Goal: Information Seeking & Learning: Learn about a topic

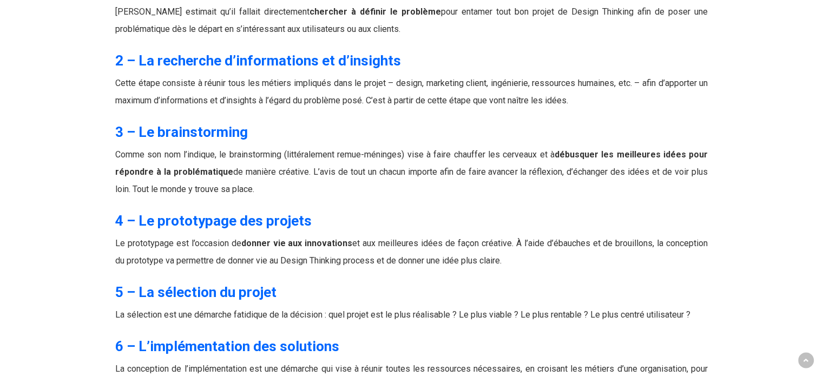
scroll to position [4365, 0]
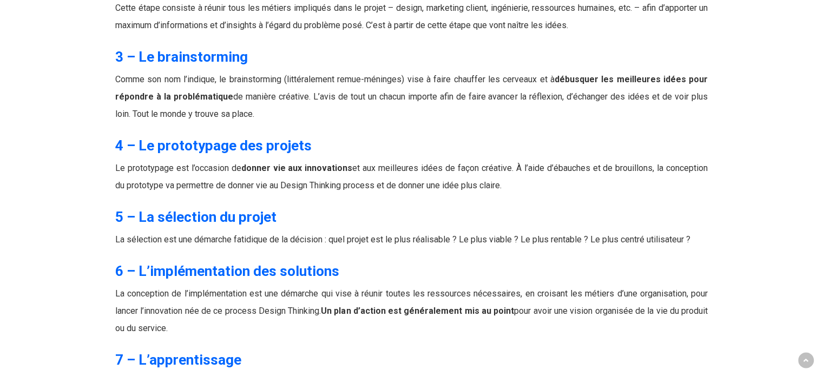
click at [135, 160] on p "Le prototypage est l’occasion de donner vie aux innovations et aux meilleures i…" at bounding box center [411, 184] width 592 height 48
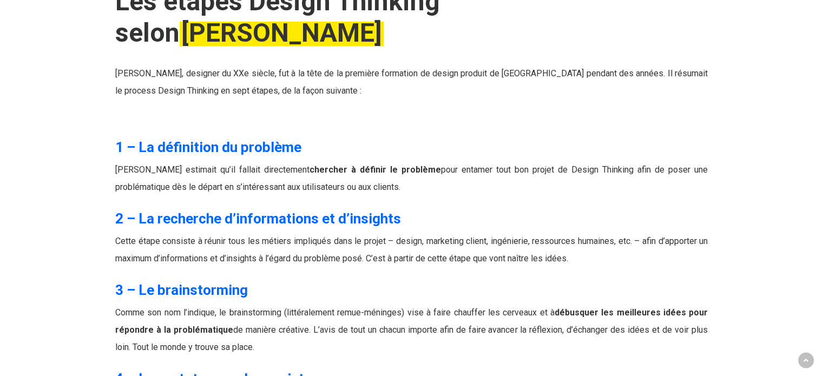
scroll to position [3879, 0]
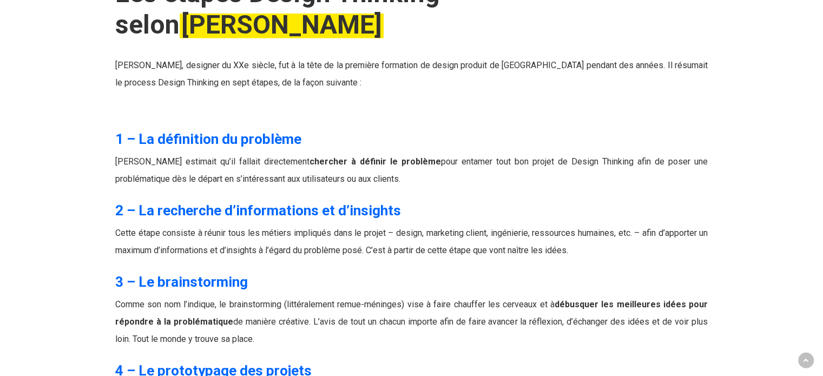
scroll to position [4203, 0]
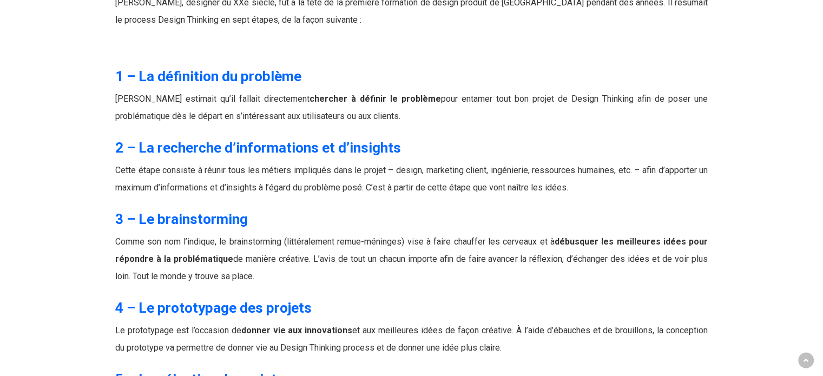
click at [495, 233] on p "Comme son nom l’indique, le brainstorming (littéralement remue-méninges) vise à…" at bounding box center [411, 265] width 592 height 65
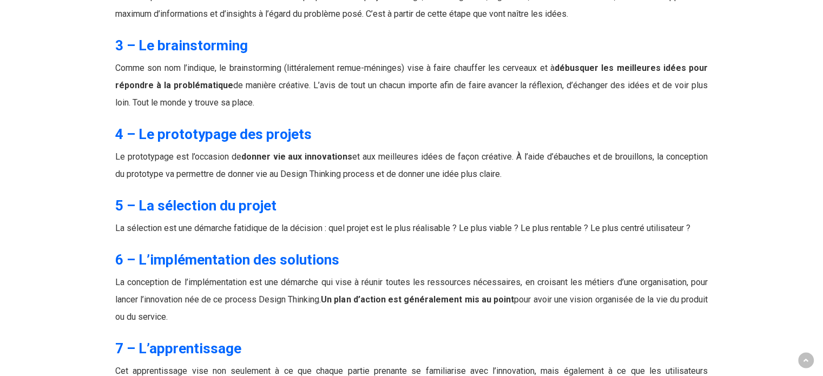
scroll to position [4582, 0]
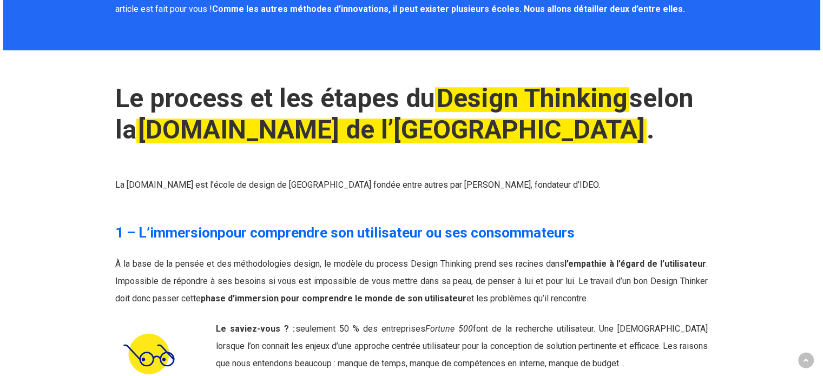
scroll to position [1175, 0]
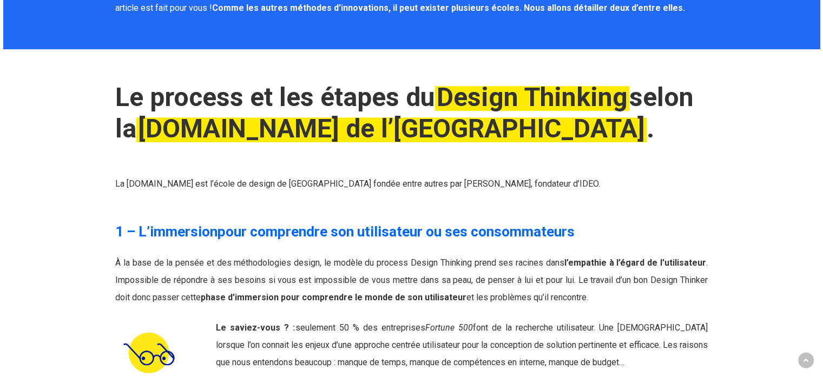
click at [426, 203] on div "Le process et les étapes du Design Thinking selon la d.school de l’Université S…" at bounding box center [411, 145] width 607 height 127
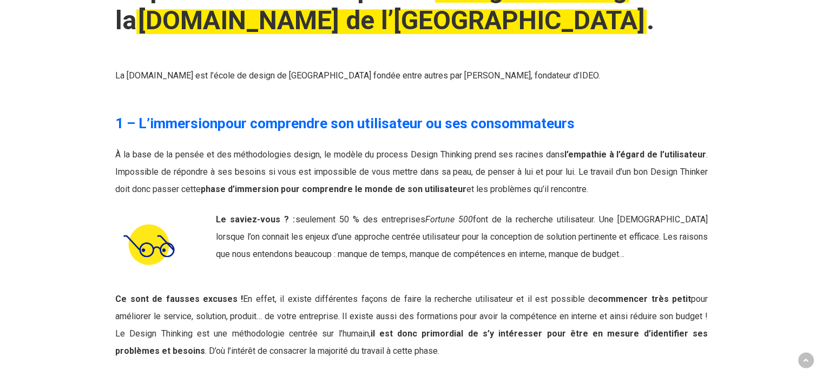
scroll to position [1824, 0]
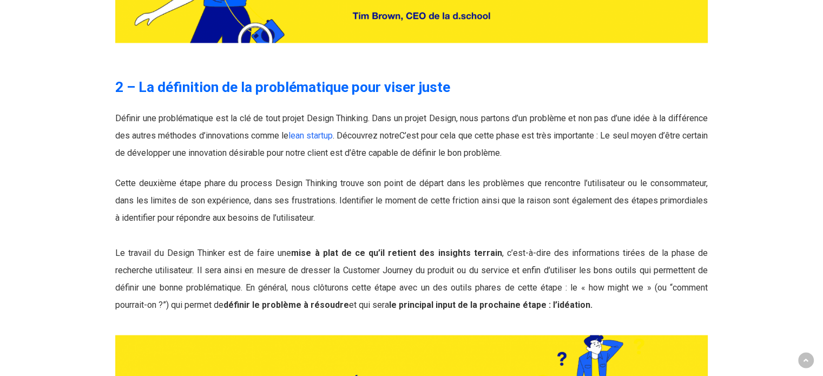
click at [380, 242] on p "Cette deuxième étape phare du process Design Thinking trouve son point de dépar…" at bounding box center [411, 244] width 592 height 138
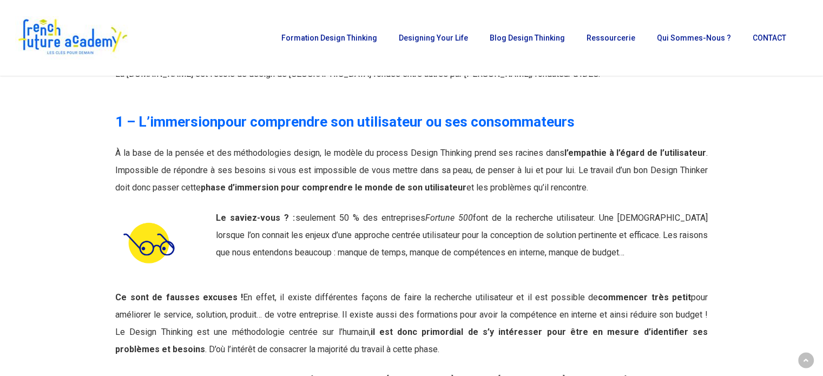
scroll to position [1283, 0]
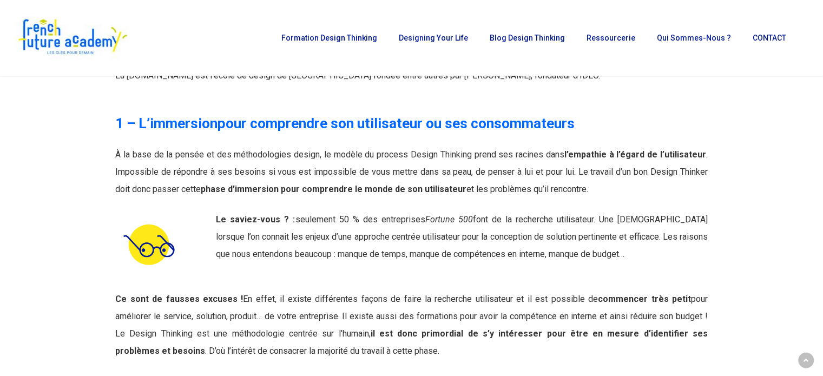
click at [372, 147] on p "À la base de la pensée et des méthodologies design, le modèle du process Design…" at bounding box center [411, 172] width 592 height 52
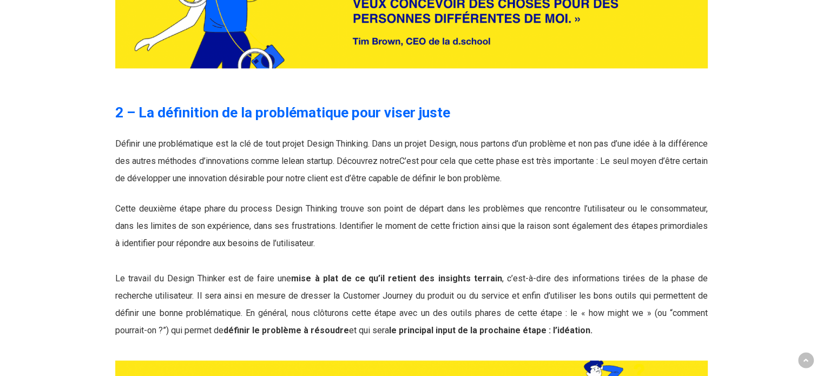
scroll to position [1824, 0]
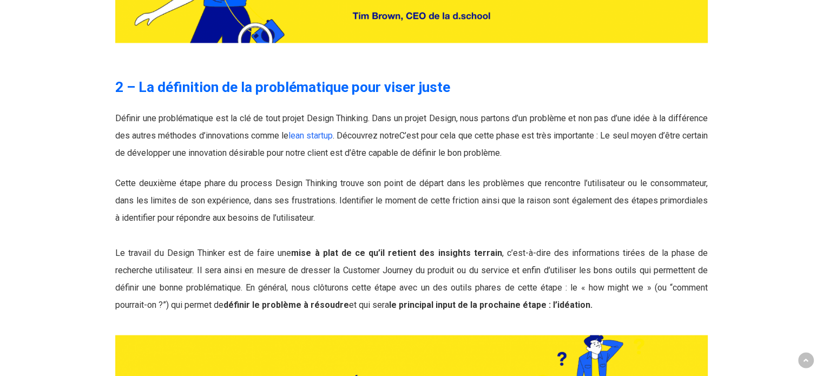
click at [488, 205] on p "Cette deuxième étape phare du process Design Thinking trouve son point de dépar…" at bounding box center [411, 244] width 592 height 138
click at [260, 119] on span "Définir une problématique est la clé de tout projet Design Thinking. Dans un pr…" at bounding box center [411, 135] width 592 height 45
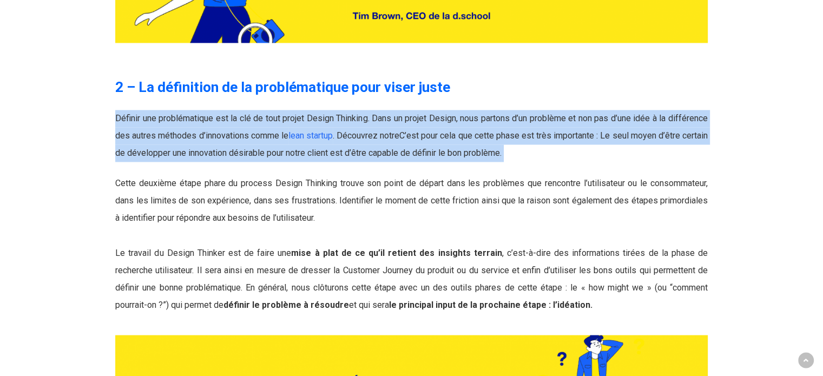
click at [260, 119] on span "Définir une problématique est la clé de tout projet Design Thinking. Dans un pr…" at bounding box center [411, 135] width 592 height 45
click at [199, 134] on span "Définir une problématique est la clé de tout projet Design Thinking. Dans un pr…" at bounding box center [411, 135] width 592 height 45
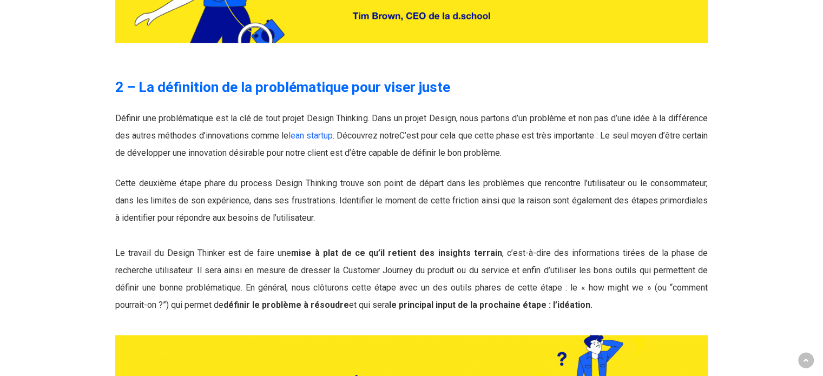
click at [565, 131] on p "Définir une problématique est la clé de tout projet Design Thinking. Dans un pr…" at bounding box center [411, 136] width 592 height 52
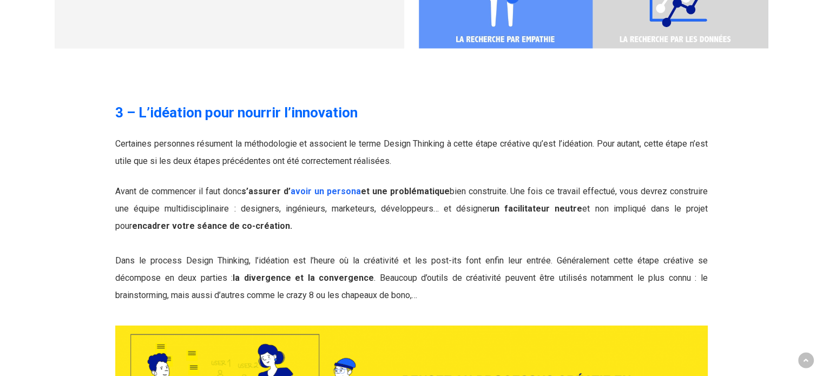
scroll to position [2689, 0]
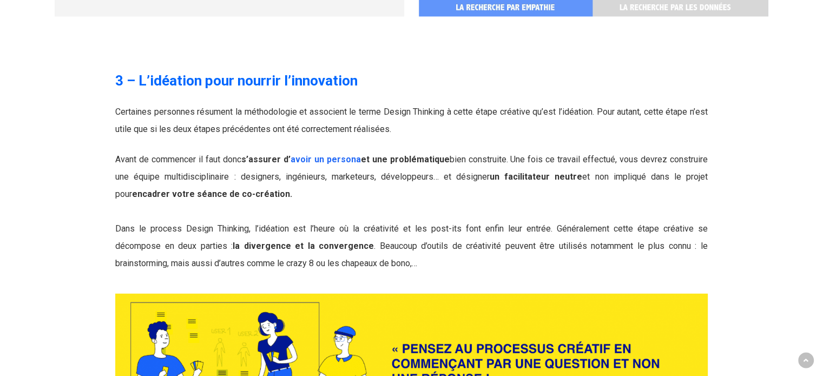
click at [257, 110] on span "Certaines personnes résument la méthodologie et associent le terme Design Think…" at bounding box center [411, 121] width 592 height 28
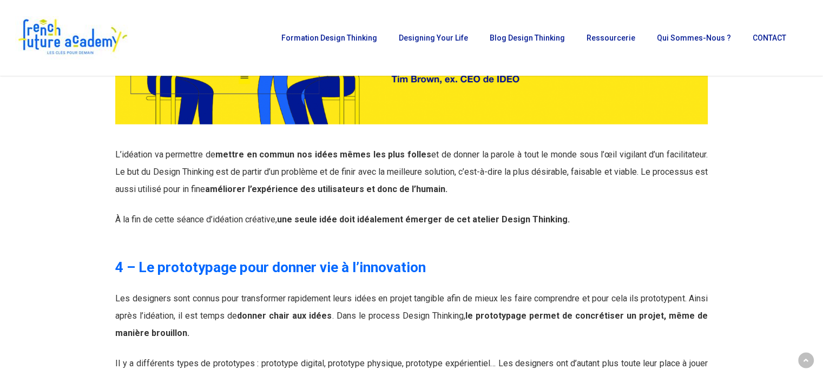
scroll to position [2743, 0]
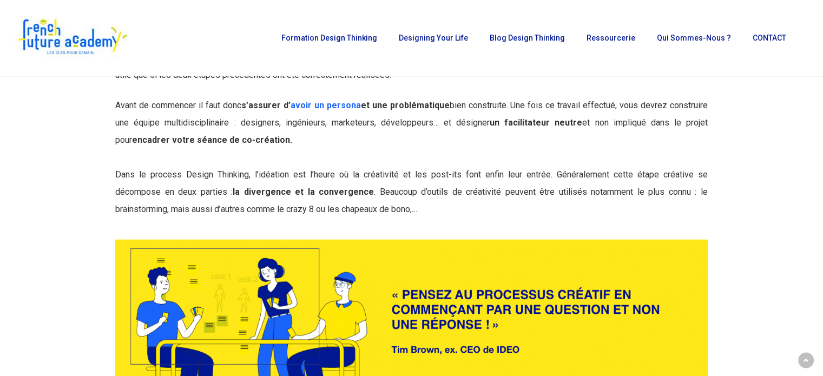
click at [347, 116] on p "Avant de commencer il faut donc s’assurer d’ avoir un persona et une problémati…" at bounding box center [411, 157] width 592 height 121
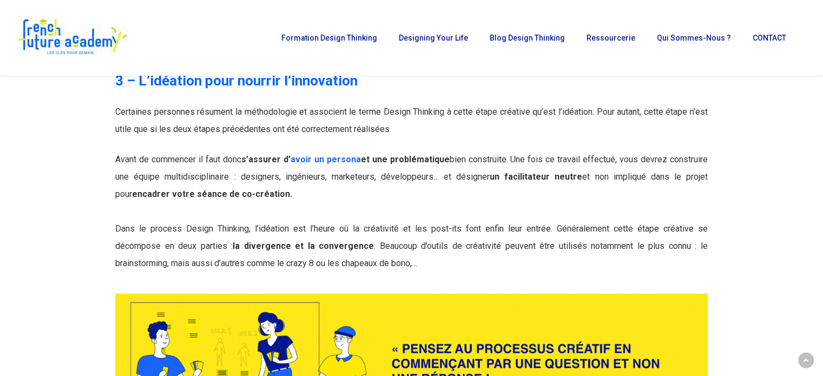
click at [399, 237] on p "Avant de commencer il faut donc s’assurer d’ avoir un persona et une problémati…" at bounding box center [411, 211] width 592 height 121
click at [380, 235] on p "Avant de commencer il faut donc s’assurer d’ avoir un persona et une problémati…" at bounding box center [411, 211] width 592 height 121
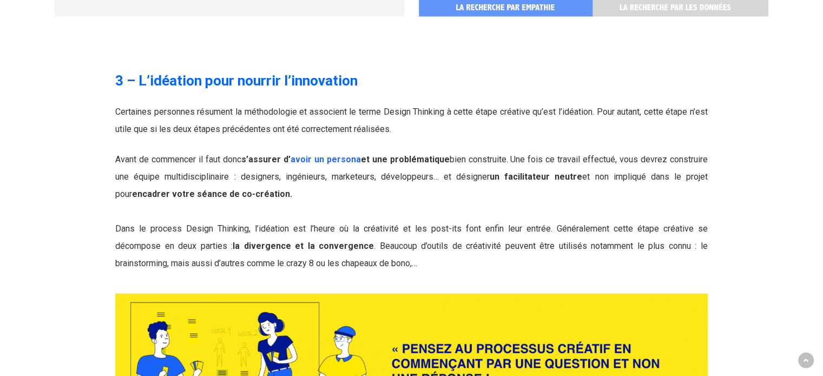
scroll to position [2743, 0]
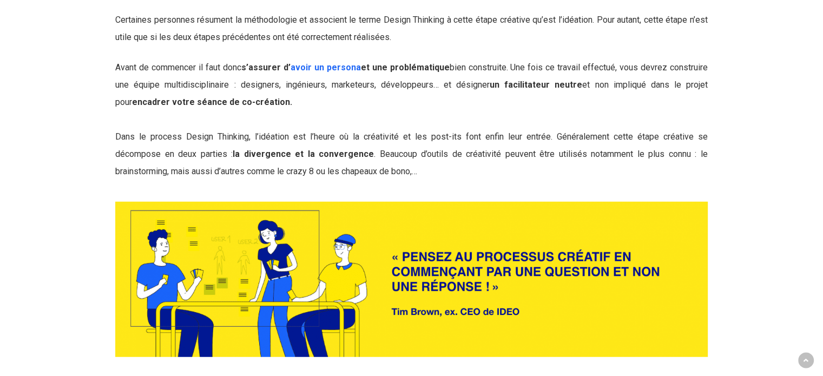
click at [450, 151] on p "Avant de commencer il faut donc s’assurer d’ avoir un persona et une problémati…" at bounding box center [411, 119] width 592 height 121
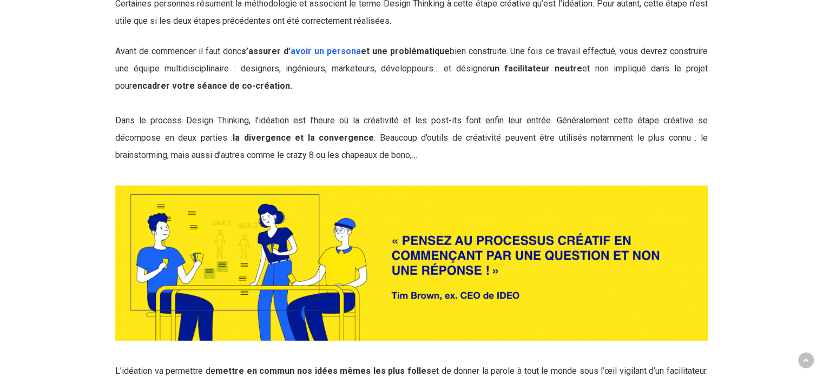
click at [283, 44] on p "Avant de commencer il faut donc s’assurer d’ avoir un persona et une problémati…" at bounding box center [411, 103] width 592 height 121
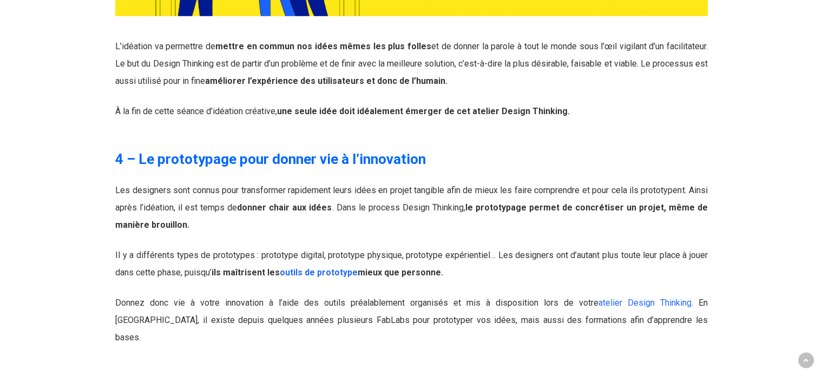
scroll to position [3176, 0]
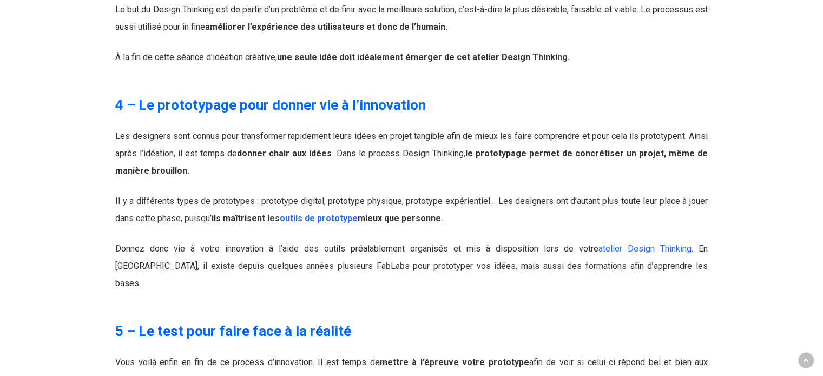
click at [292, 131] on span "Les designers sont connus pour transformer rapidement leurs idées en projet tan…" at bounding box center [411, 153] width 592 height 45
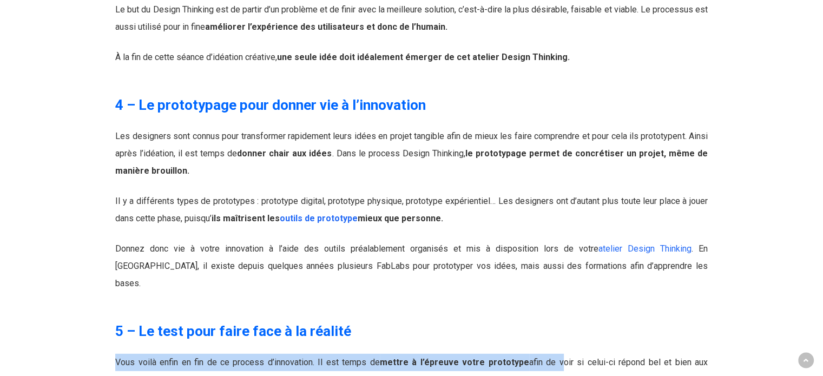
drag, startPoint x: 532, startPoint y: 307, endPoint x: 528, endPoint y: 283, distance: 24.2
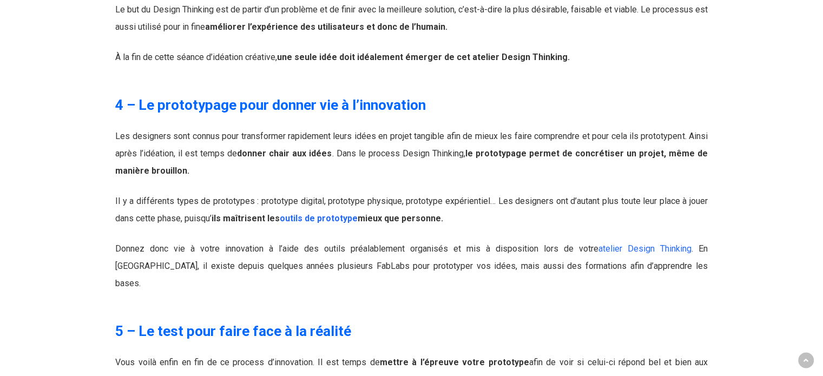
click at [525, 240] on p "Donnez donc vie à votre innovation à l’aide des outils préalablement organisés …" at bounding box center [411, 266] width 592 height 52
click at [522, 243] on span "Donnez donc vie à votre innovation à l’aide des outils préalablement organisés …" at bounding box center [411, 265] width 592 height 45
click at [525, 243] on span "Donnez donc vie à votre innovation à l’aide des outils préalablement organisés …" at bounding box center [411, 265] width 592 height 45
click at [616, 246] on p "Donnez donc vie à votre innovation à l’aide des outils préalablement organisés …" at bounding box center [411, 266] width 592 height 52
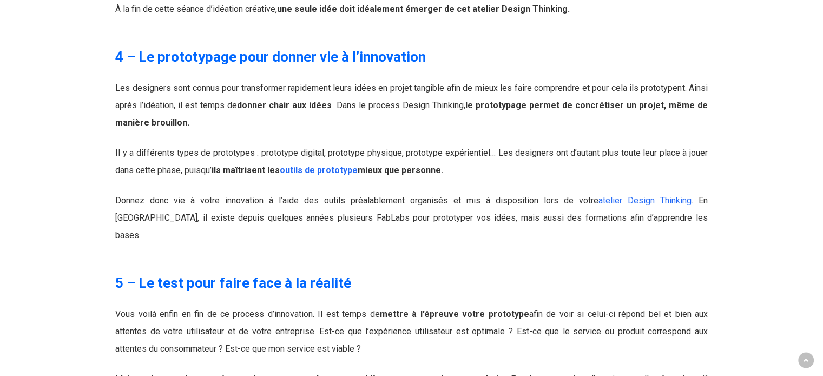
scroll to position [3284, 0]
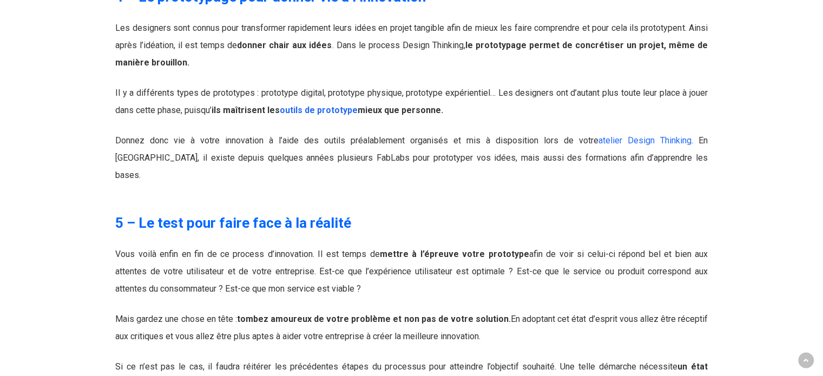
click at [208, 84] on p "Il y a différents types de prototypes : prototype digital, prototype physique, …" at bounding box center [411, 108] width 592 height 48
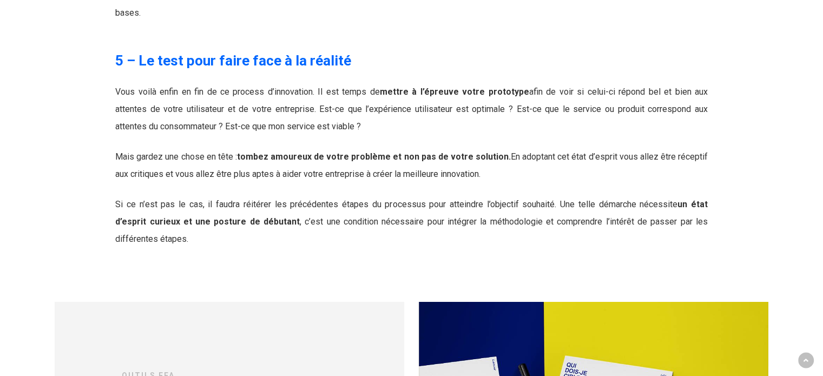
click at [419, 35] on div "5 – Le test pour faire face à la réalité Vous voilà enfin en fin de ce process …" at bounding box center [411, 141] width 604 height 213
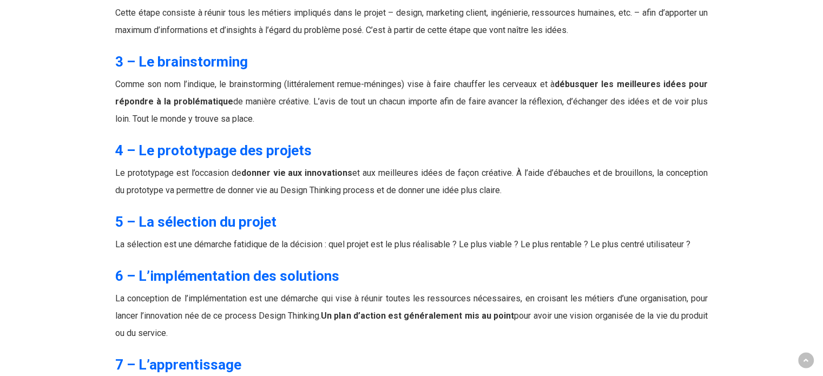
scroll to position [4365, 0]
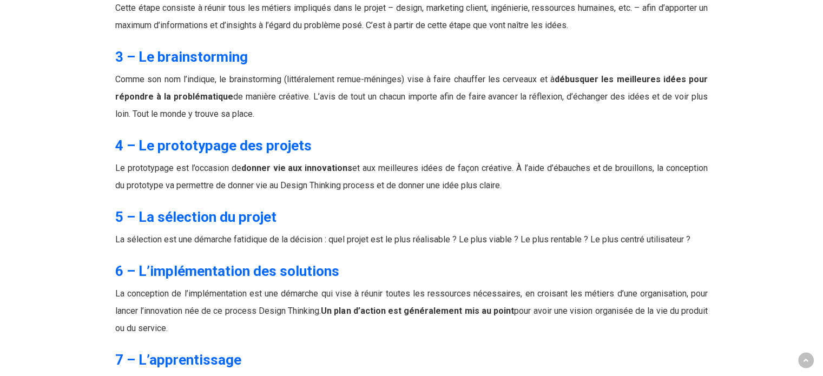
click at [189, 231] on p "La sélection est une démarche fatidique de la décision : quel projet est le plu…" at bounding box center [411, 246] width 592 height 30
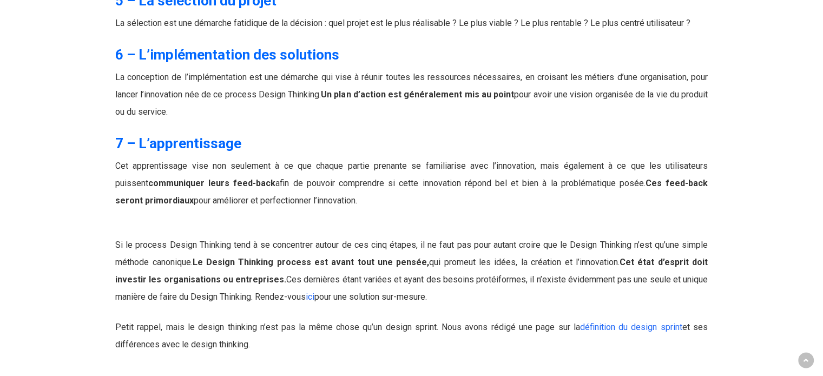
click at [284, 157] on p "Cet apprentissage vise non seulement à ce que chaque partie prenante se familia…" at bounding box center [411, 183] width 592 height 52
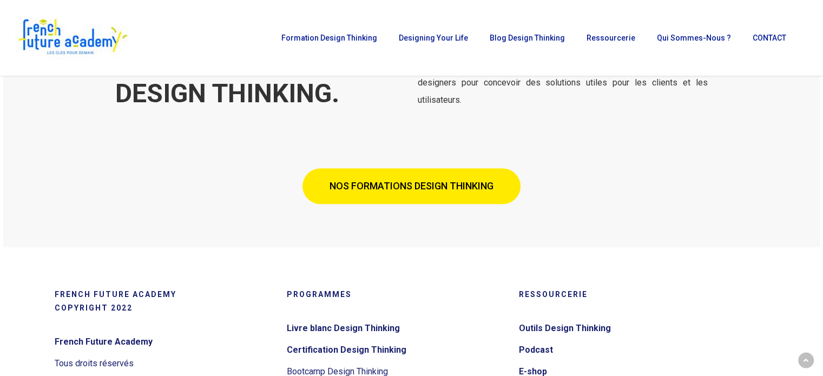
scroll to position [4798, 0]
